Goal: Information Seeking & Learning: Learn about a topic

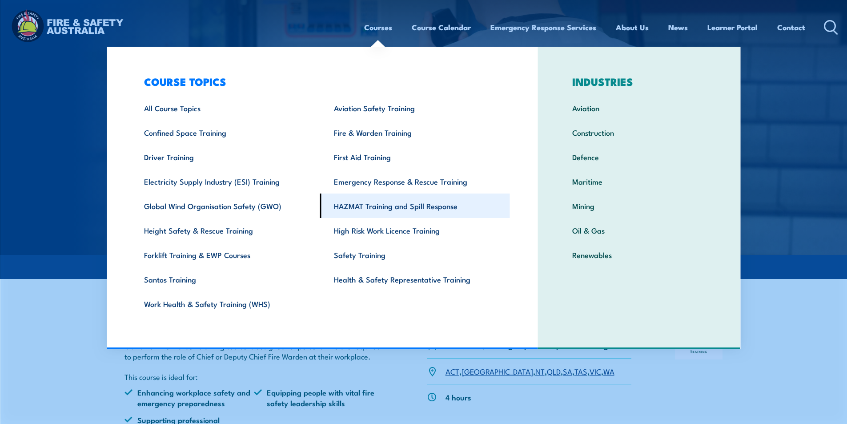
click at [408, 205] on link "HAZMAT Training and Spill Response" at bounding box center [415, 205] width 190 height 24
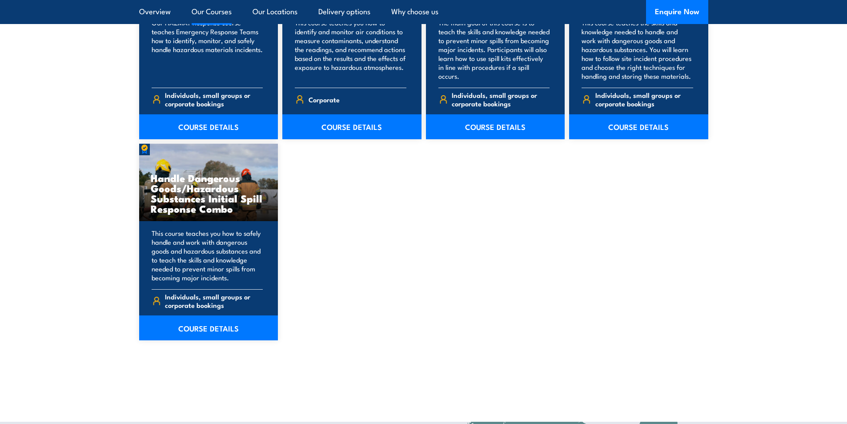
scroll to position [845, 0]
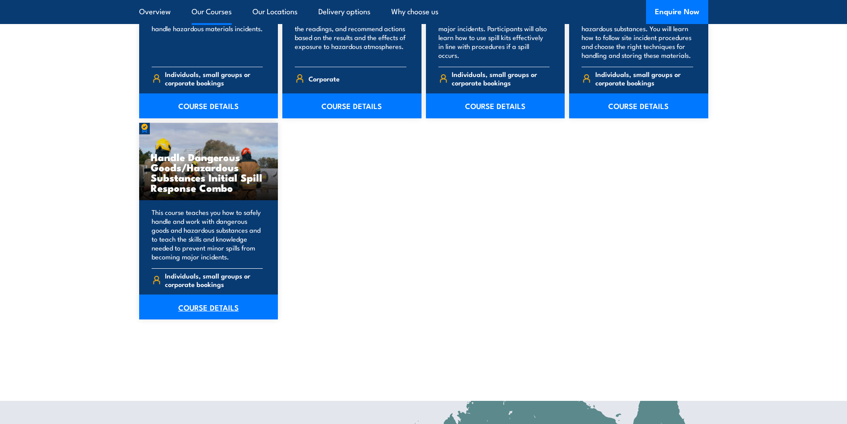
click at [199, 309] on link "COURSE DETAILS" at bounding box center [208, 306] width 139 height 25
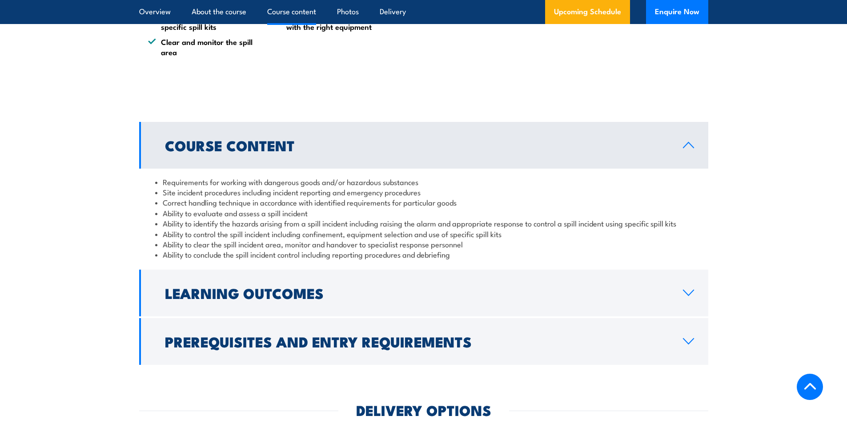
scroll to position [845, 0]
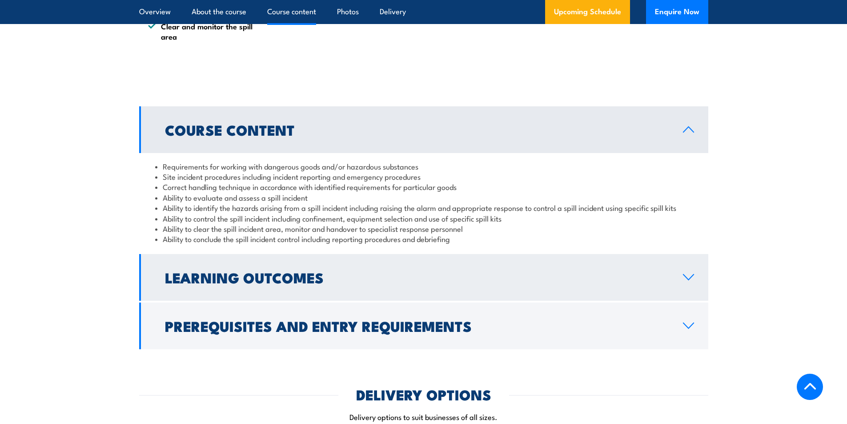
click at [691, 281] on link "Learning Outcomes" at bounding box center [423, 277] width 569 height 47
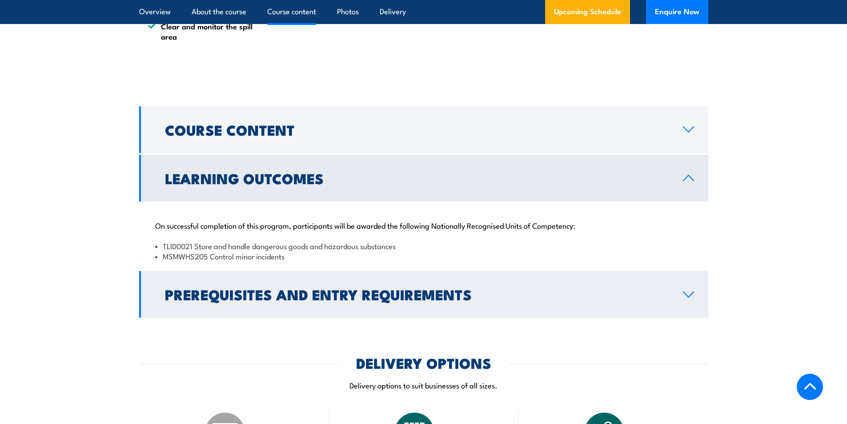
click at [690, 293] on icon at bounding box center [688, 294] width 12 height 7
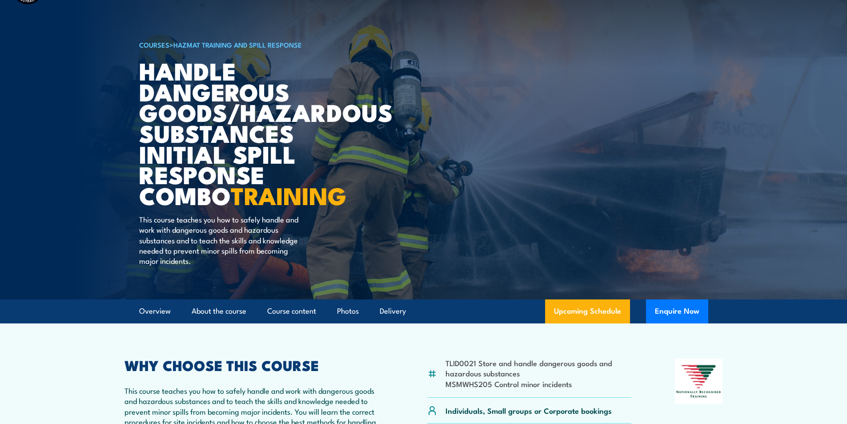
scroll to position [0, 0]
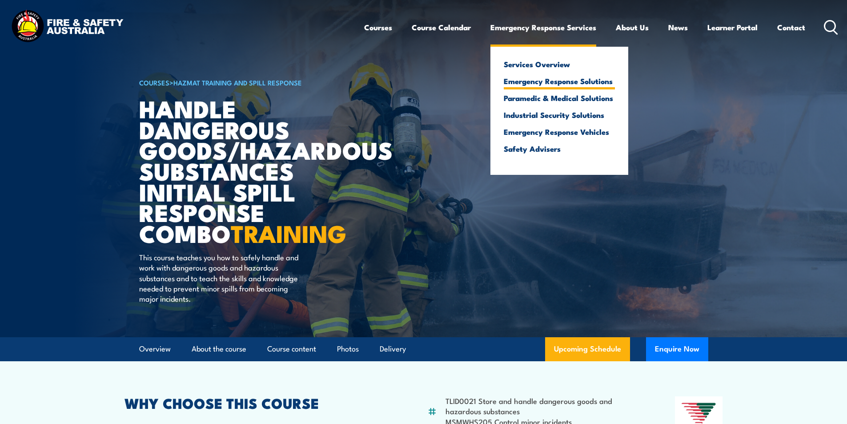
click at [558, 81] on link "Emergency Response Solutions" at bounding box center [559, 81] width 111 height 8
